Goal: Transaction & Acquisition: Purchase product/service

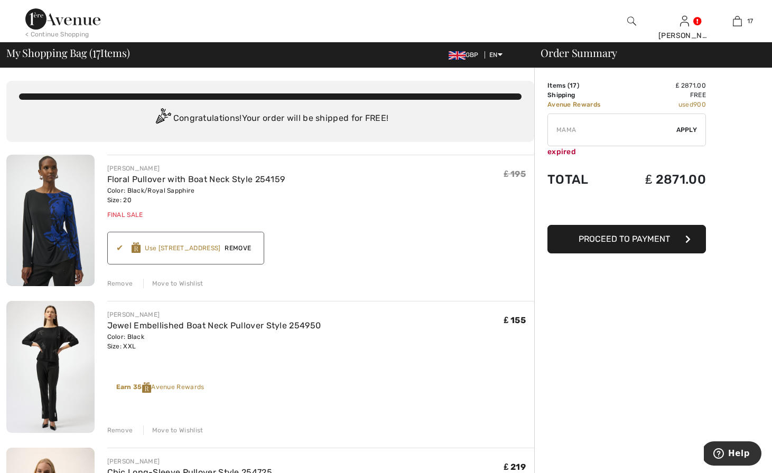
type input "NEW15"
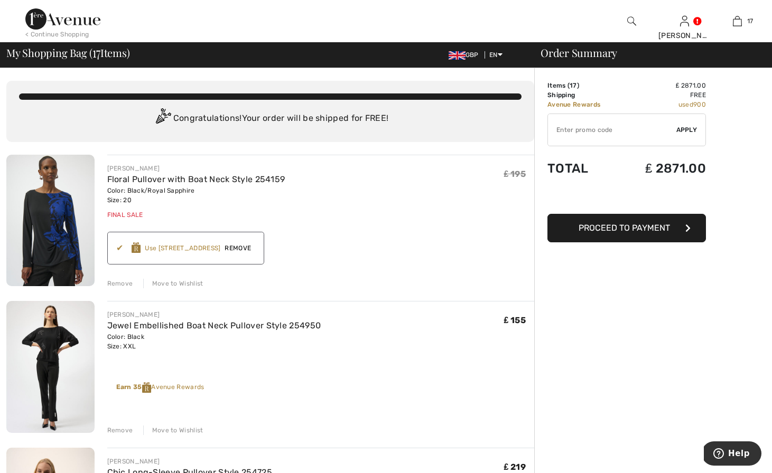
type input "FLASH15"
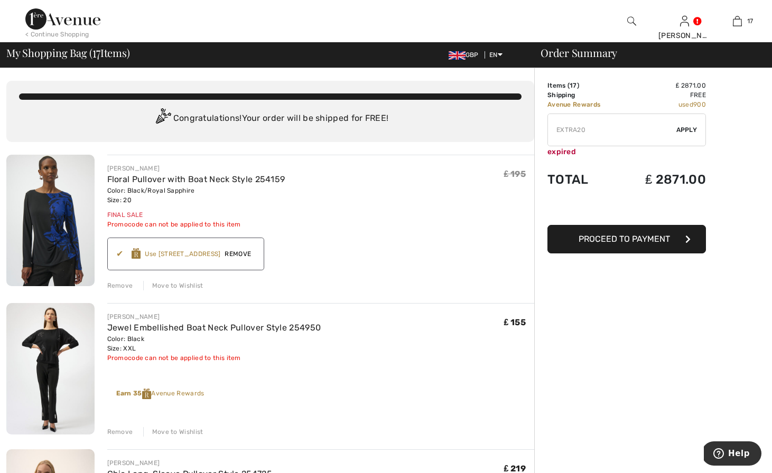
type input "FREEXPRESS"
type input "FREEDENIMBAG"
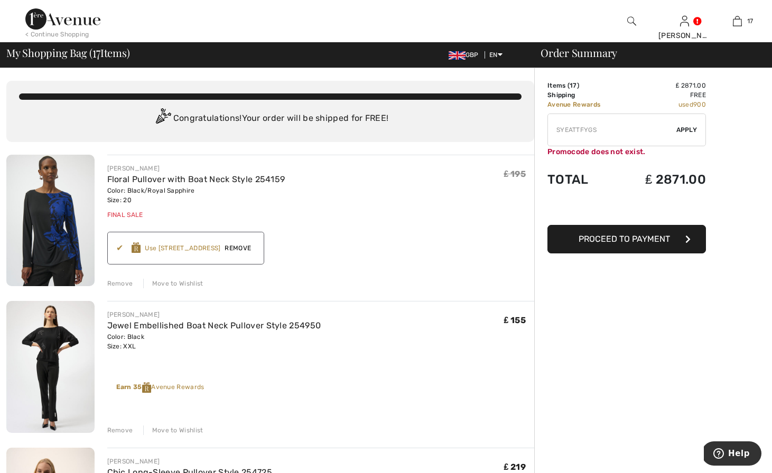
type input "FLASH15"
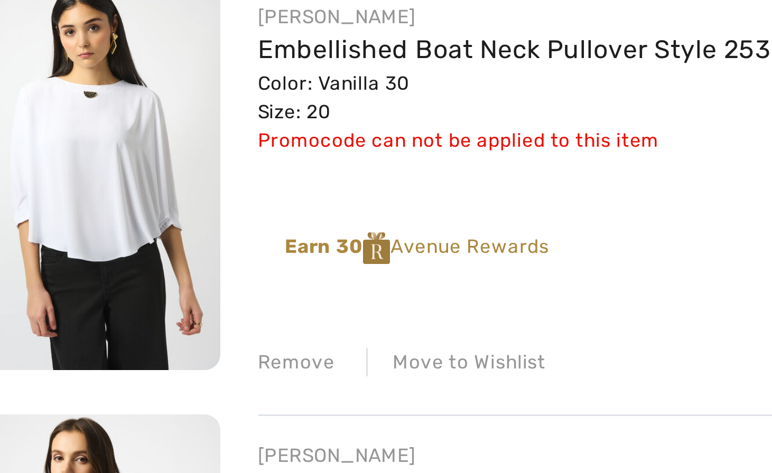
scroll to position [875, 0]
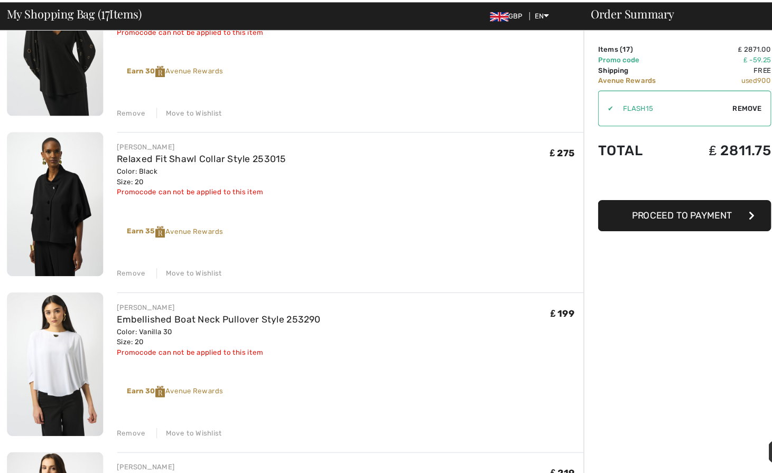
click at [121, 434] on div "Remove" at bounding box center [120, 437] width 26 height 10
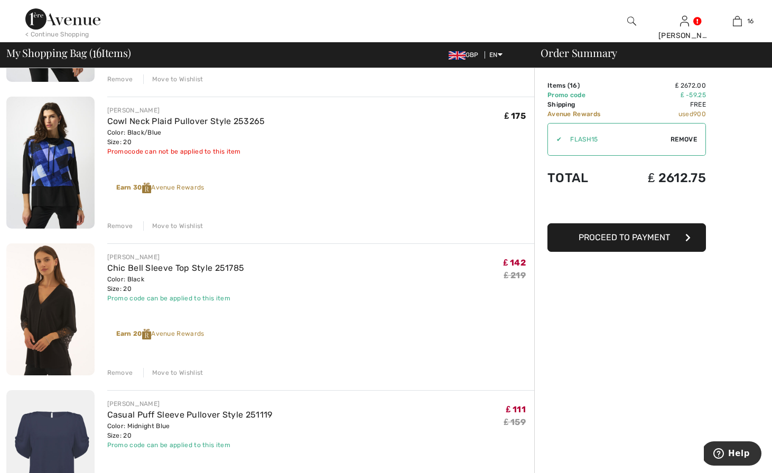
scroll to position [1234, 0]
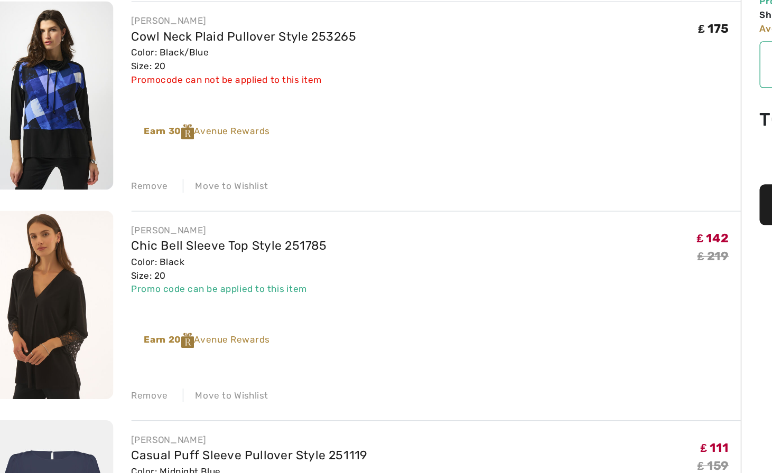
click at [118, 371] on div "Remove" at bounding box center [120, 372] width 26 height 10
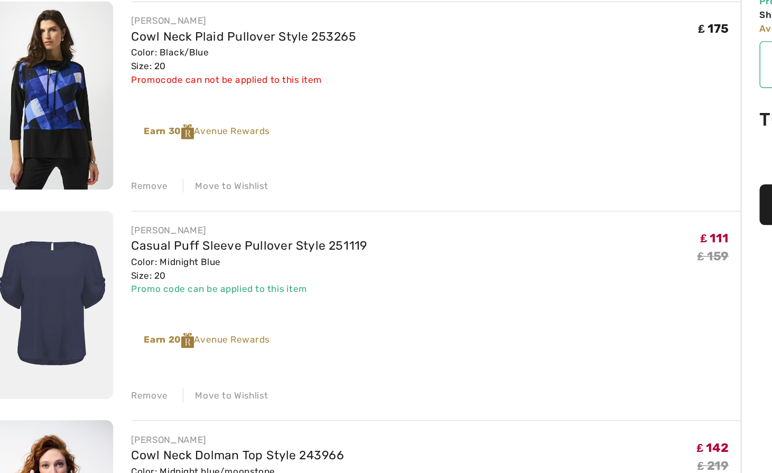
click at [119, 368] on div "Remove" at bounding box center [120, 372] width 26 height 10
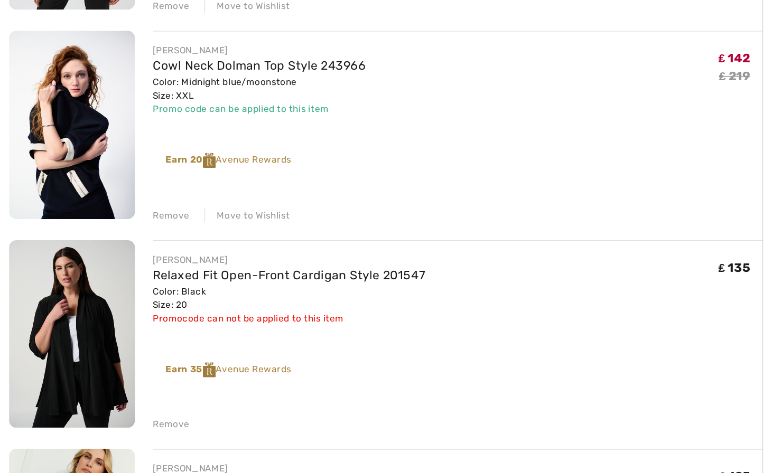
scroll to position [1314, 0]
click at [113, 438] on div "Remove" at bounding box center [120, 439] width 26 height 10
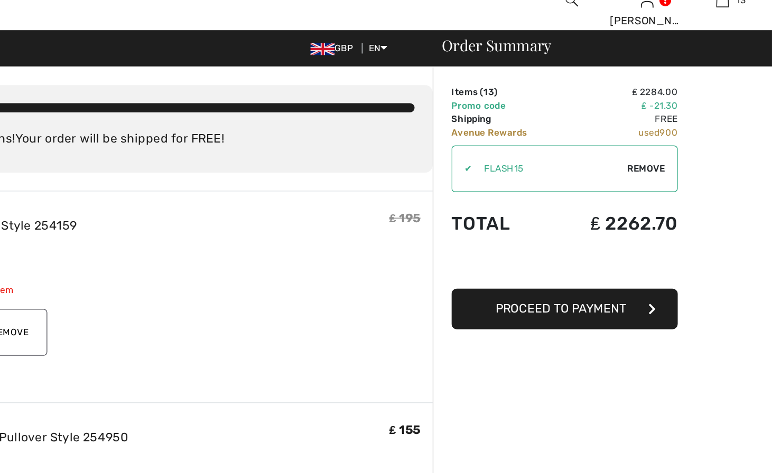
scroll to position [0, 0]
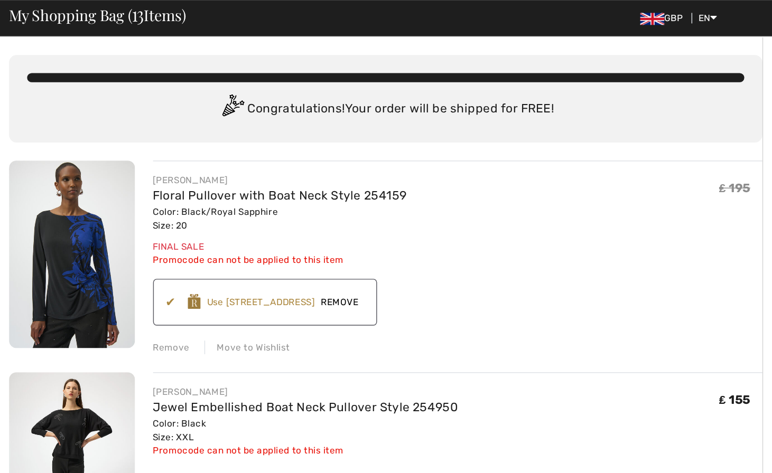
click at [119, 285] on div "Remove" at bounding box center [120, 286] width 26 height 10
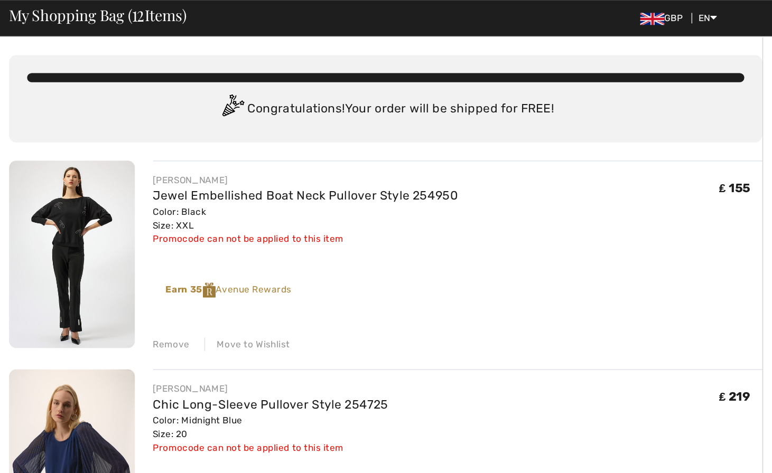
click at [51, 207] on img at bounding box center [50, 221] width 88 height 132
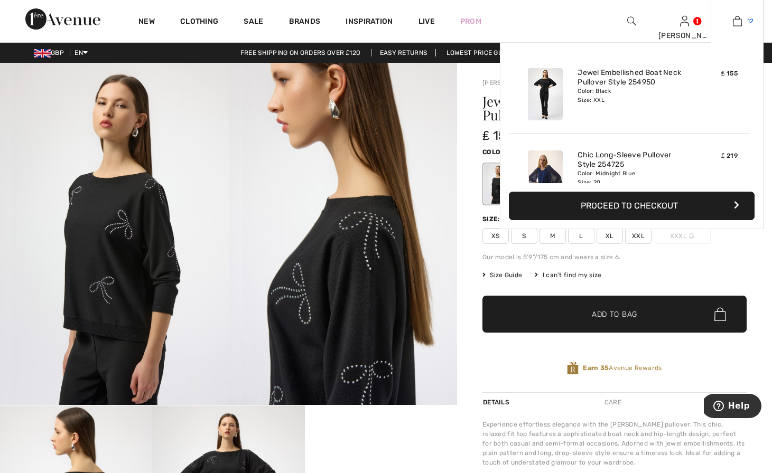
click at [741, 25] on img at bounding box center [737, 21] width 9 height 13
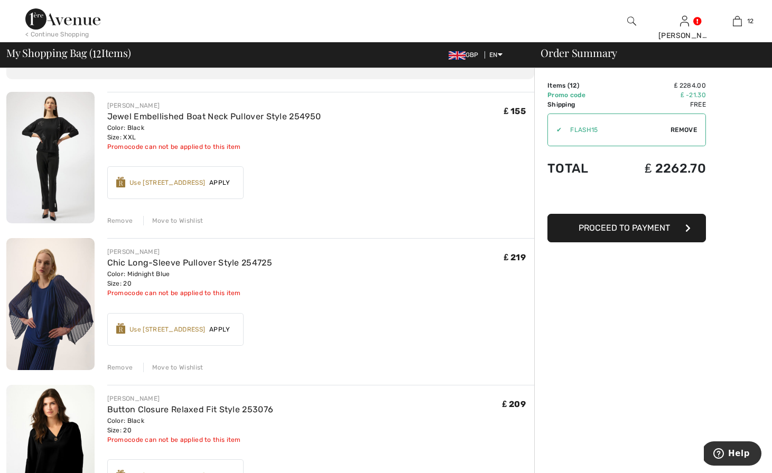
scroll to position [63, 0]
click at [217, 329] on span "Apply" at bounding box center [220, 329] width 30 height 10
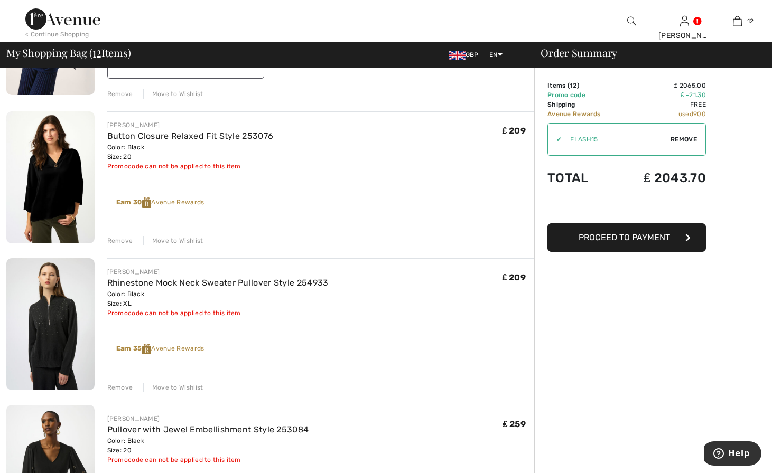
scroll to position [359, 0]
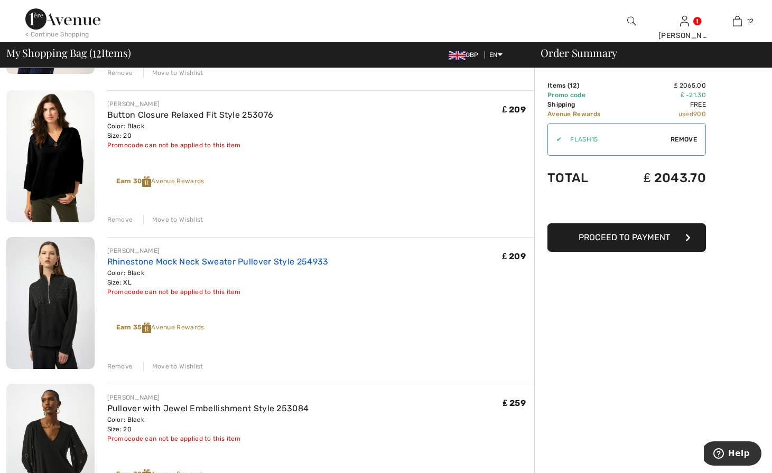
click at [188, 258] on link "Rhinestone Mock Neck Sweater Pullover Style 254933" at bounding box center [217, 262] width 221 height 10
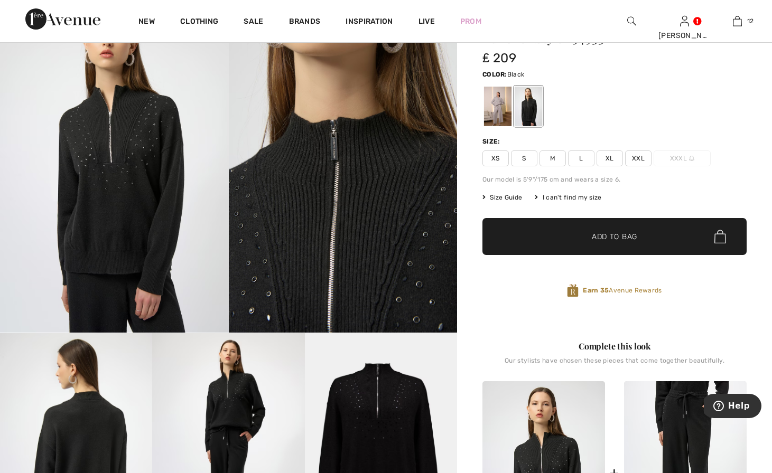
scroll to position [56, 0]
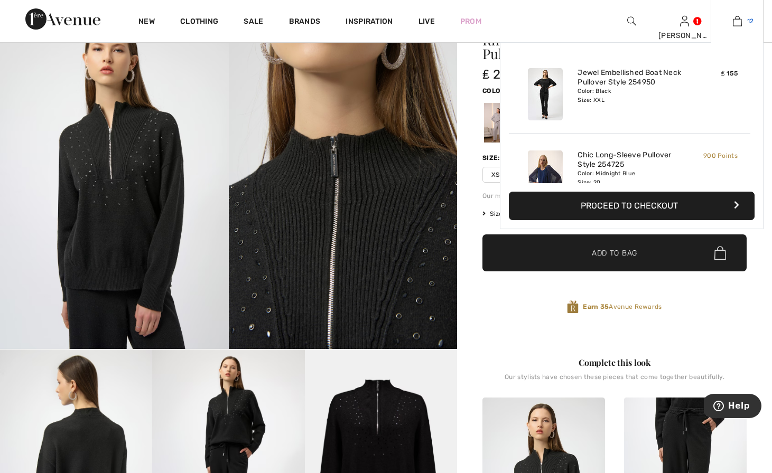
click at [740, 22] on img at bounding box center [737, 21] width 9 height 13
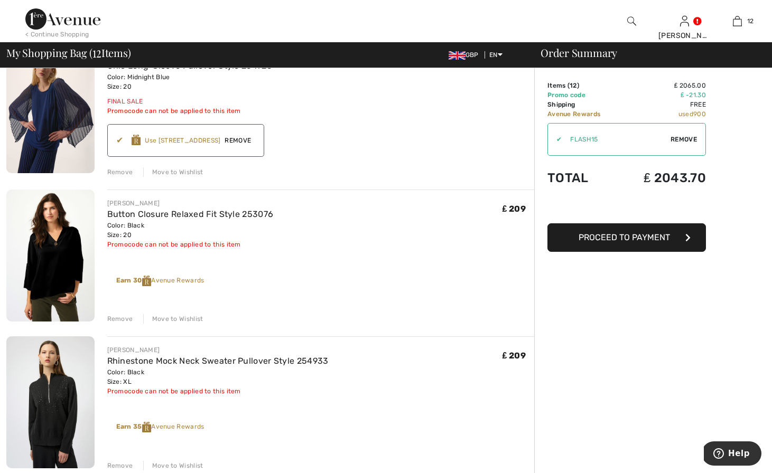
scroll to position [284, 0]
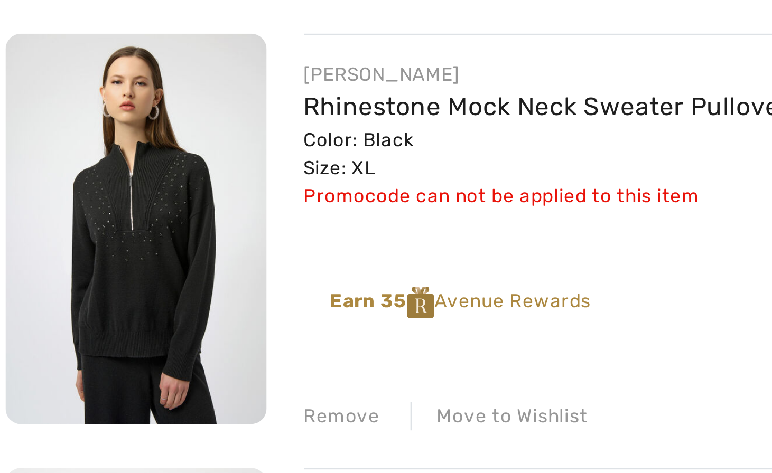
click at [117, 441] on div "Remove" at bounding box center [120, 443] width 26 height 10
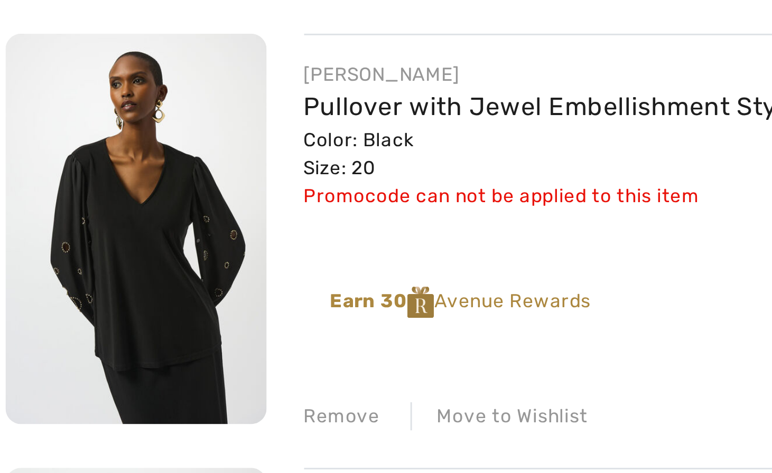
scroll to position [269, 0]
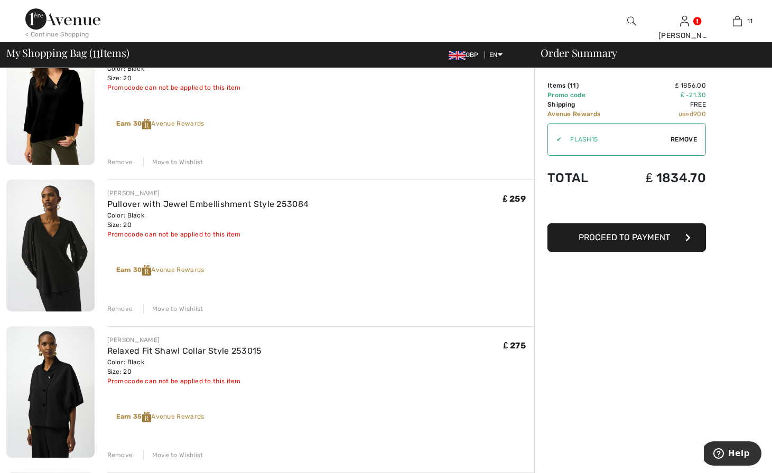
scroll to position [417, 0]
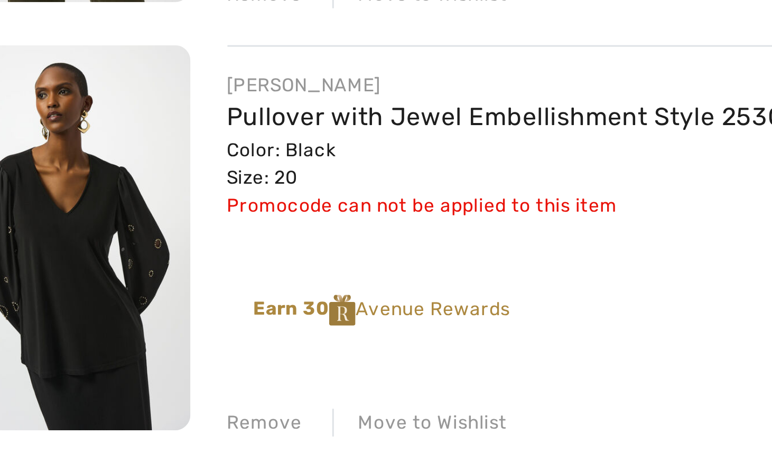
click at [47, 235] on img at bounding box center [50, 245] width 88 height 132
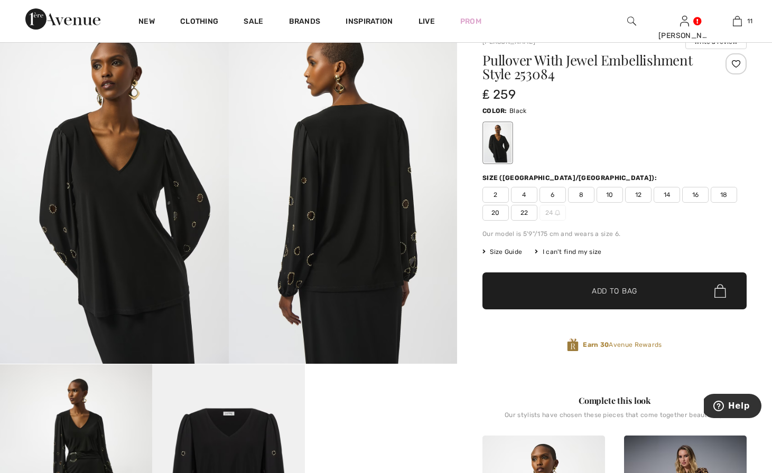
scroll to position [25, 0]
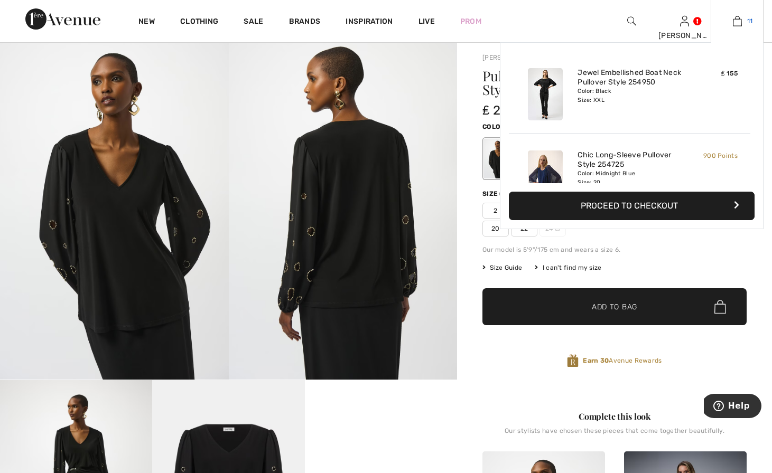
click at [739, 20] on img at bounding box center [737, 21] width 9 height 13
click at [739, 21] on img at bounding box center [737, 21] width 9 height 13
click at [609, 206] on button "Proceed to Checkout" at bounding box center [632, 206] width 246 height 29
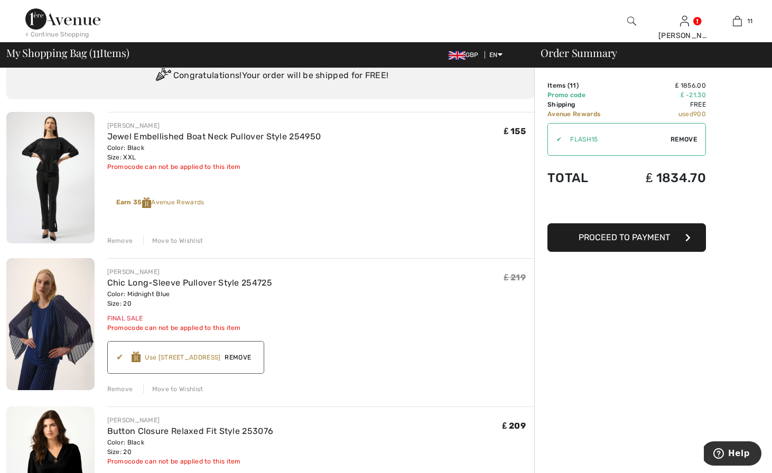
scroll to position [44, 0]
click at [70, 325] on img at bounding box center [50, 323] width 88 height 132
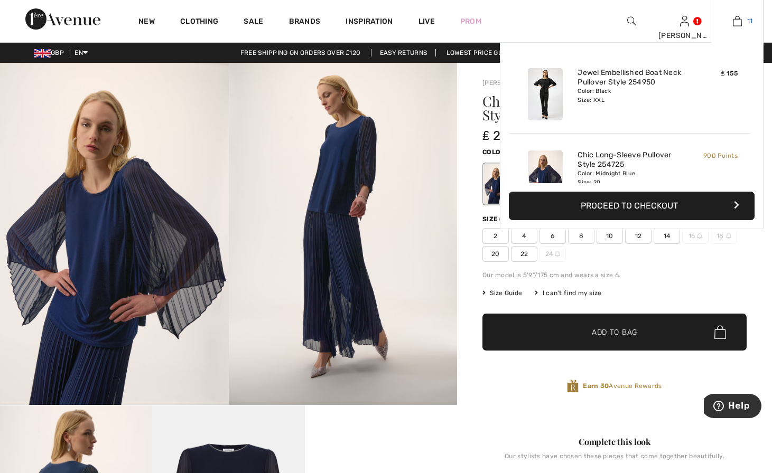
click at [734, 23] on img at bounding box center [737, 21] width 9 height 13
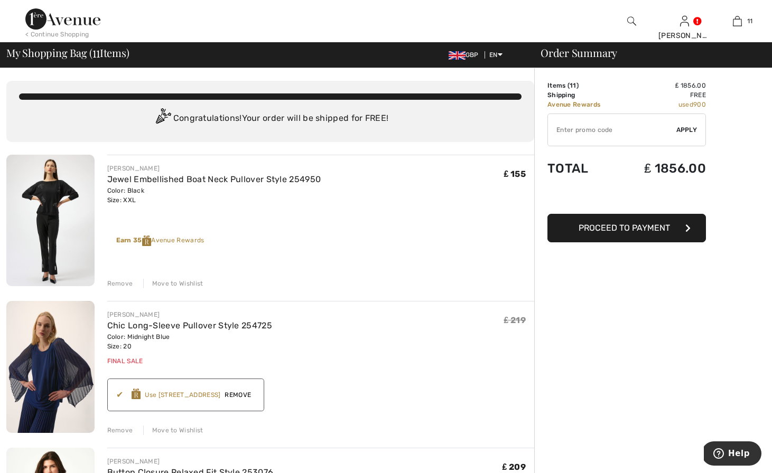
type input "FLASH15"
type input "NEW15"
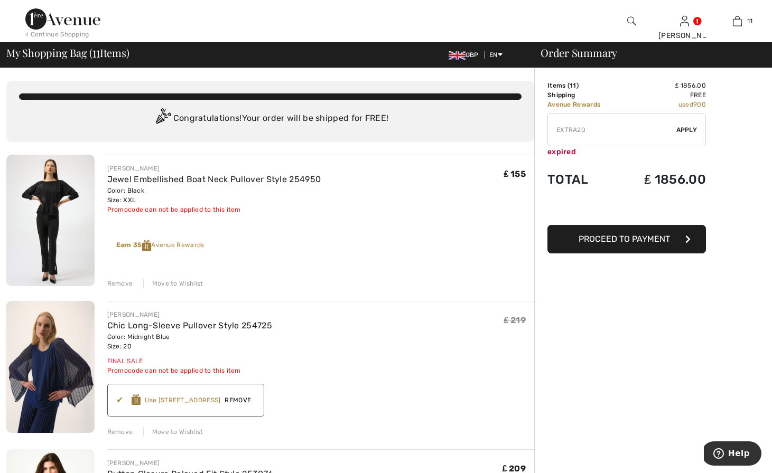
type input "FREEXPRESS"
type input "FREEDENIMBAG"
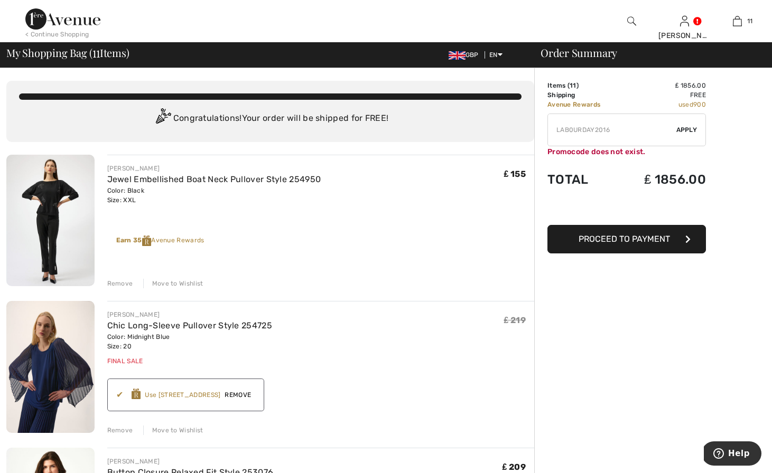
type input "MAMA"
type input "FLASH15"
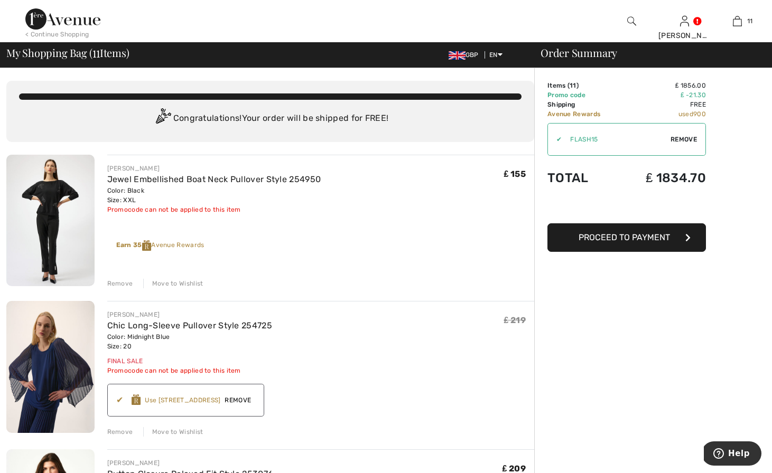
click at [591, 234] on span "Proceed to Payment" at bounding box center [624, 237] width 91 height 10
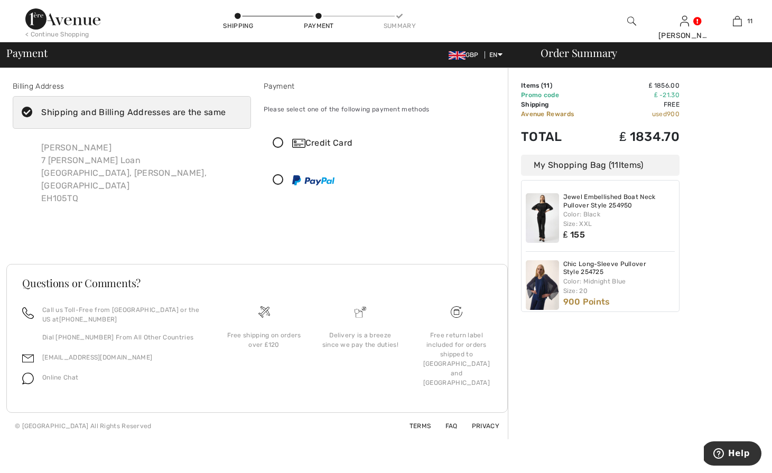
click at [276, 145] on icon at bounding box center [278, 143] width 28 height 11
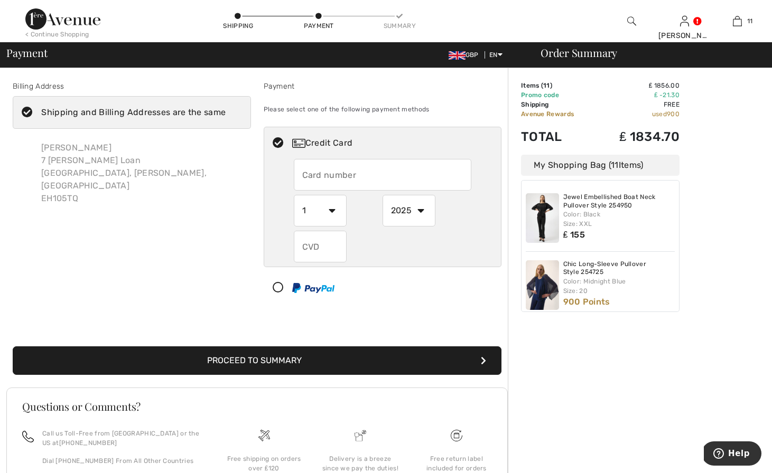
click at [313, 186] on input "text" at bounding box center [383, 175] width 178 height 32
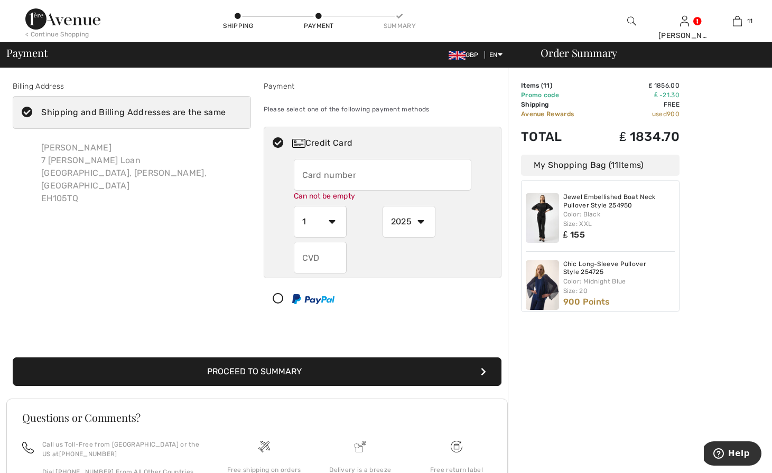
type input "[CREDIT_CARD_NUMBER]"
select select "2026"
type input "259"
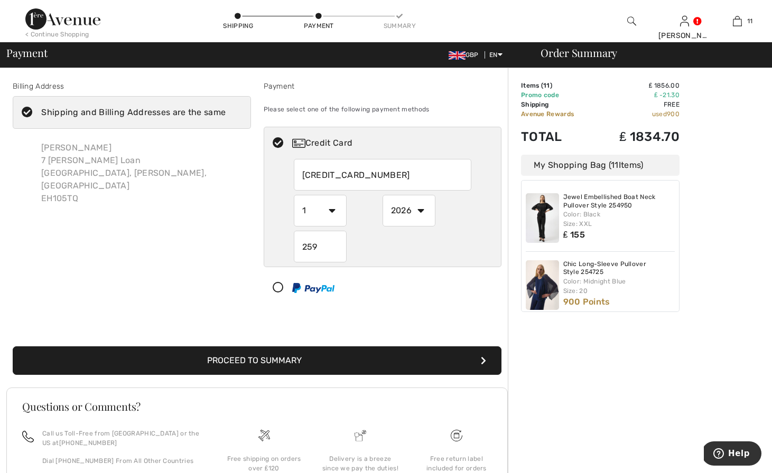
click at [272, 358] on button "Proceed to Summary" at bounding box center [257, 361] width 489 height 29
select select "2026"
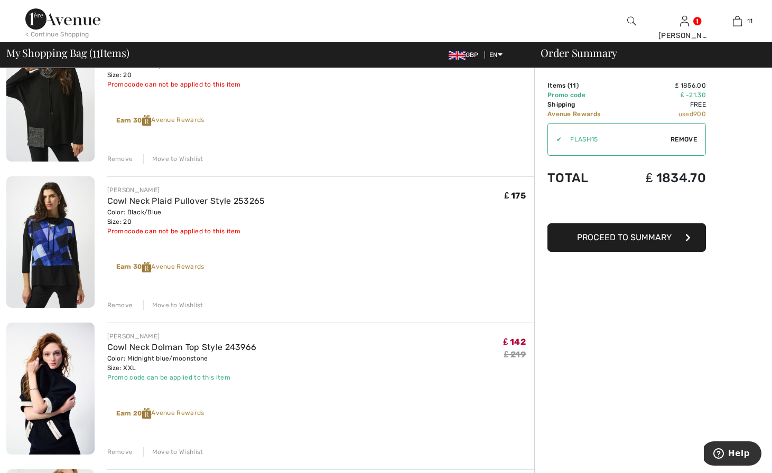
scroll to position [861, 0]
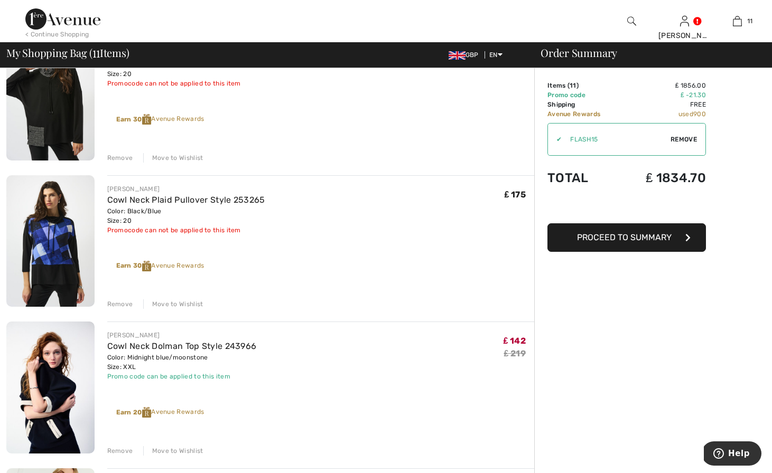
click at [111, 306] on div "Remove" at bounding box center [120, 305] width 26 height 10
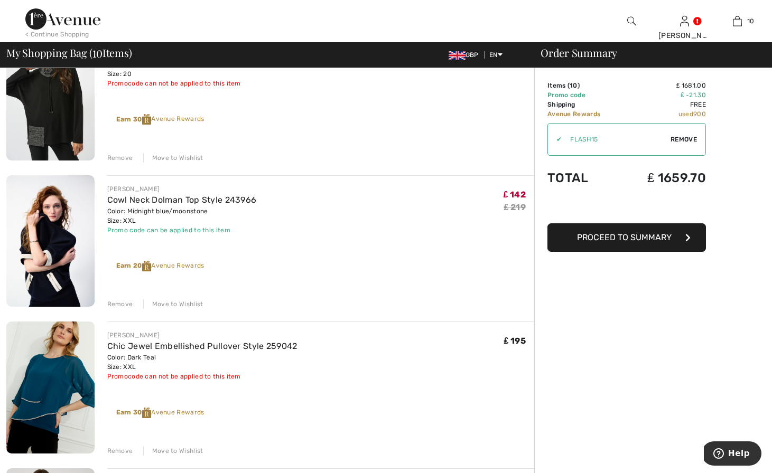
click at [622, 236] on span "Proceed to Summary" at bounding box center [624, 237] width 95 height 10
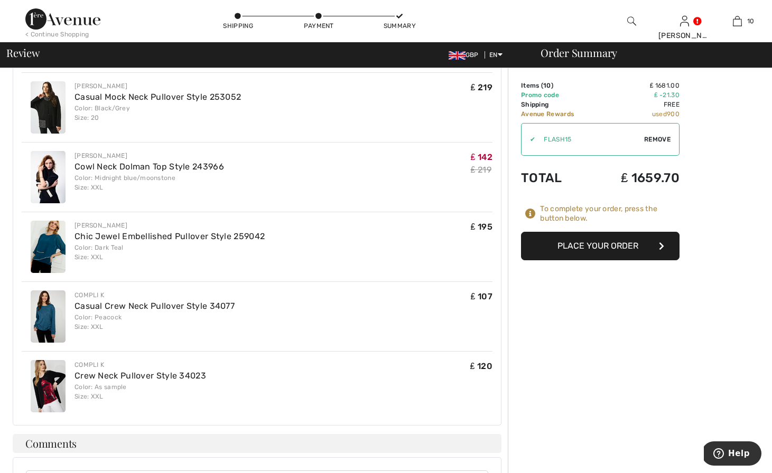
scroll to position [653, 0]
click at [598, 249] on button "Place Your Order" at bounding box center [600, 246] width 159 height 29
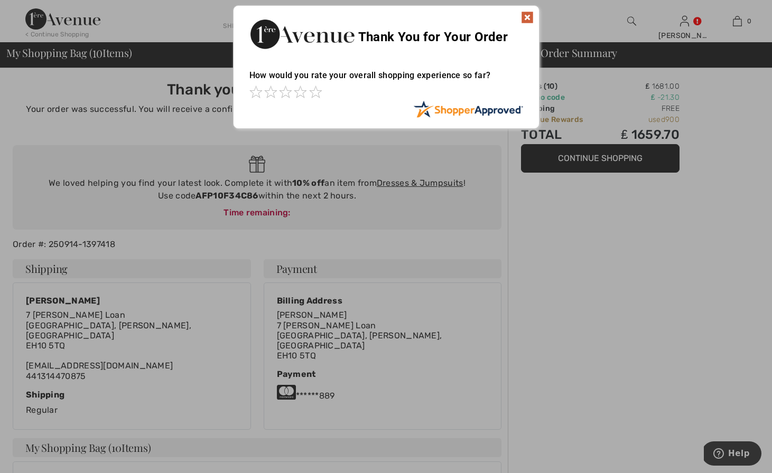
click at [526, 16] on img at bounding box center [527, 17] width 13 height 13
